Goal: Navigation & Orientation: Find specific page/section

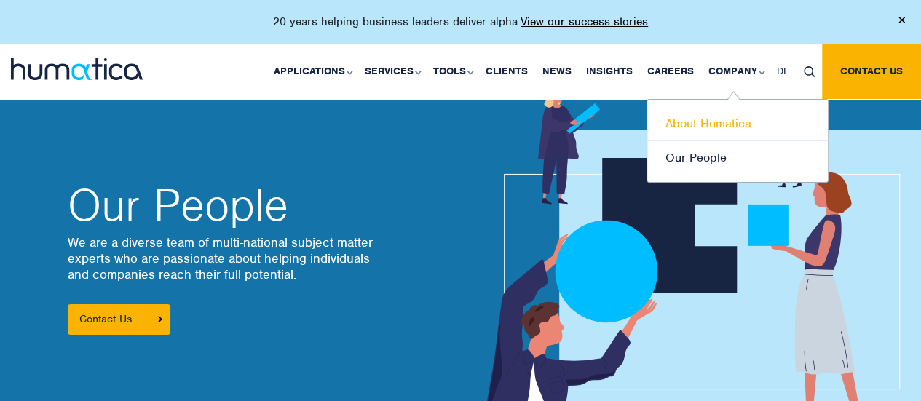
click at [700, 122] on link "About Humatica" at bounding box center [737, 124] width 181 height 34
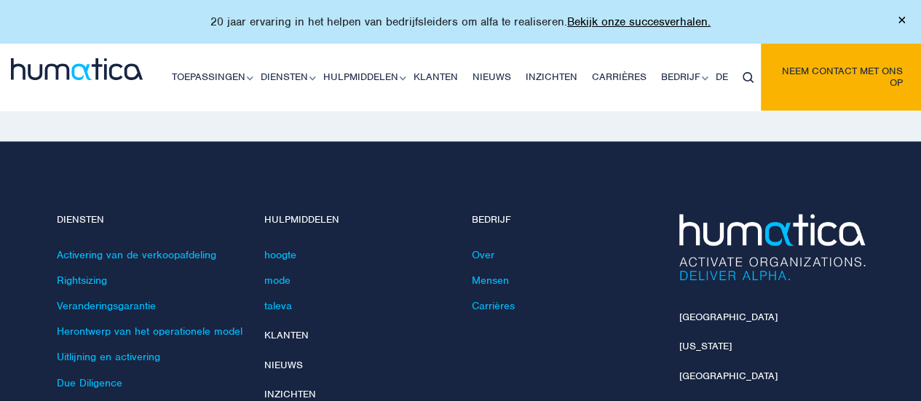
scroll to position [3786, 0]
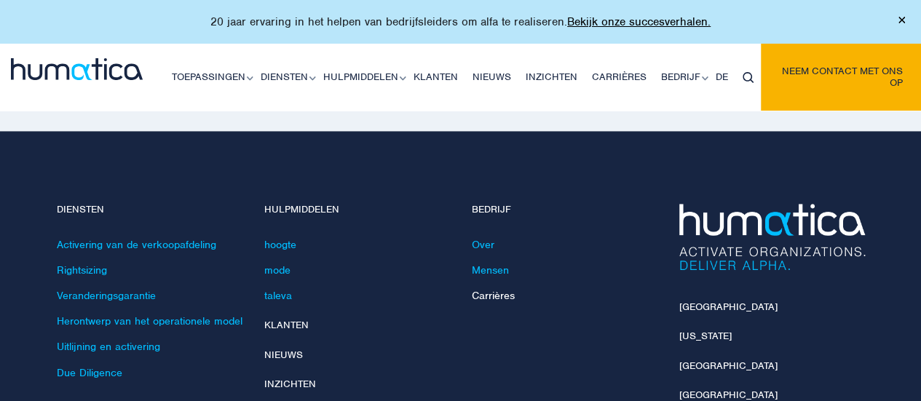
click at [491, 289] on font "Carrières" at bounding box center [493, 295] width 43 height 13
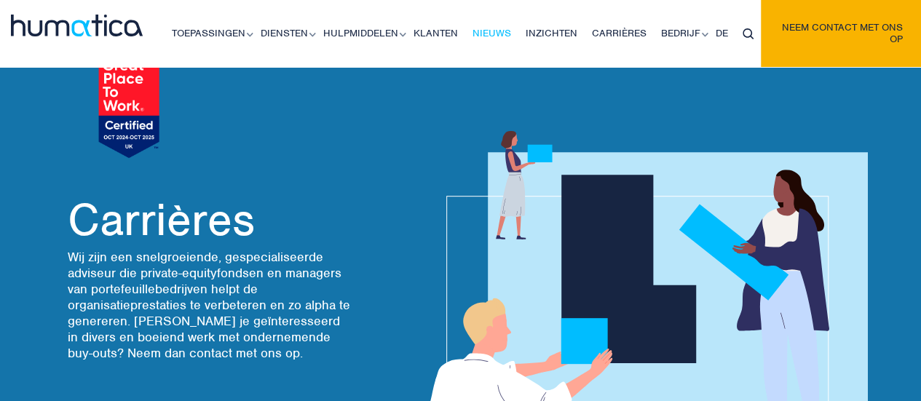
click at [487, 32] on font "Nieuws" at bounding box center [491, 33] width 39 height 12
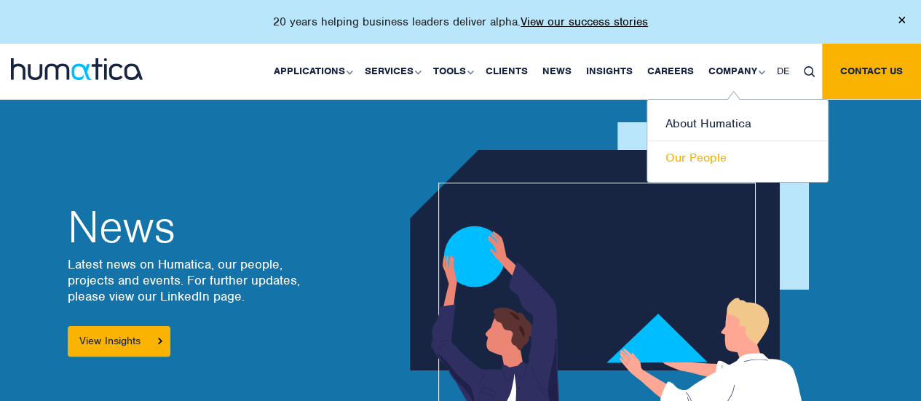
click at [708, 156] on link "Our People" at bounding box center [737, 157] width 181 height 33
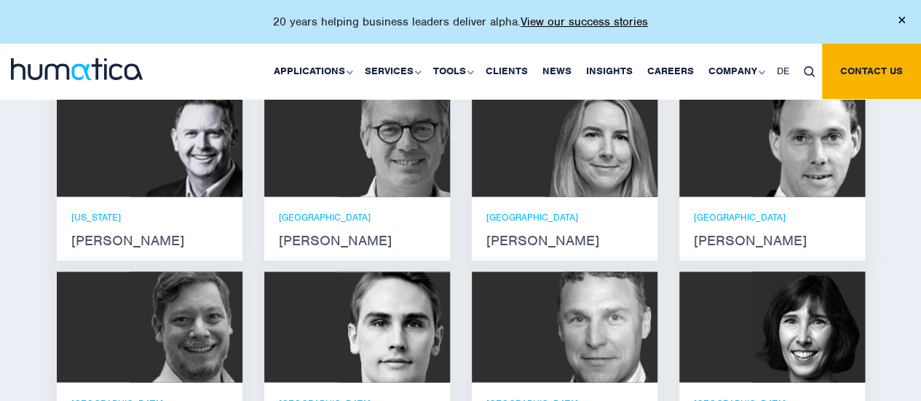
scroll to position [1165, 0]
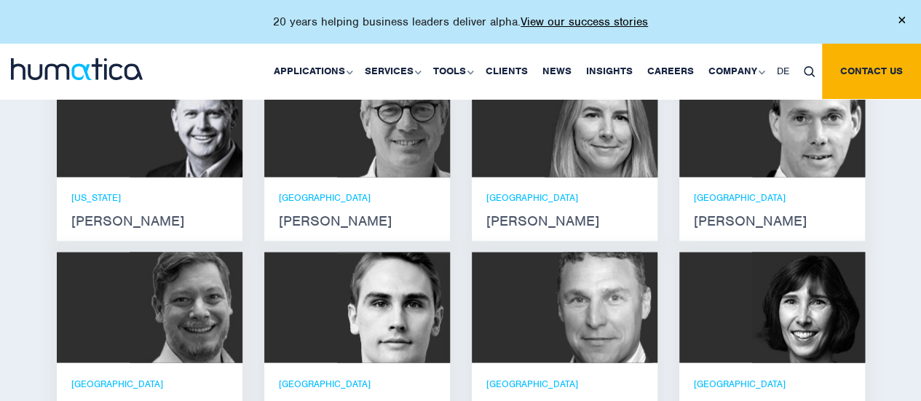
click at [735, 215] on strong "[PERSON_NAME]" at bounding box center [772, 221] width 157 height 12
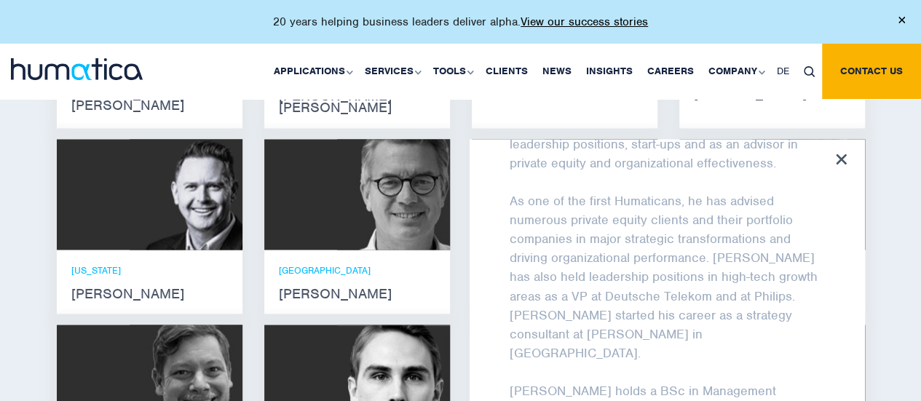
scroll to position [874, 0]
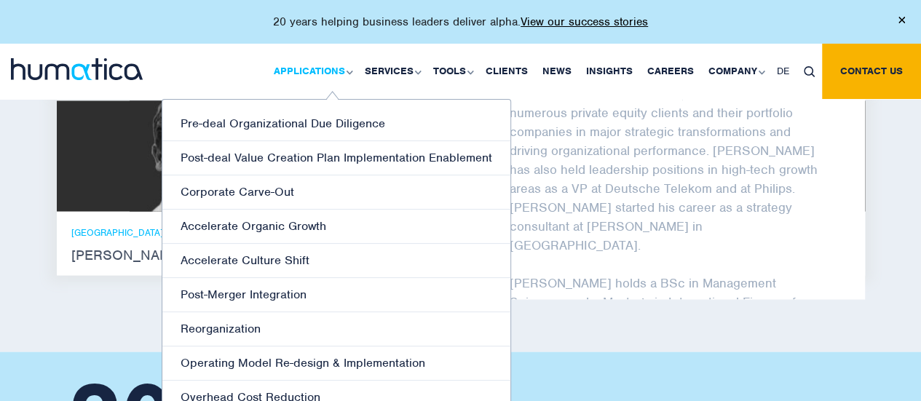
scroll to position [1310, 0]
